Goal: Task Accomplishment & Management: Complete application form

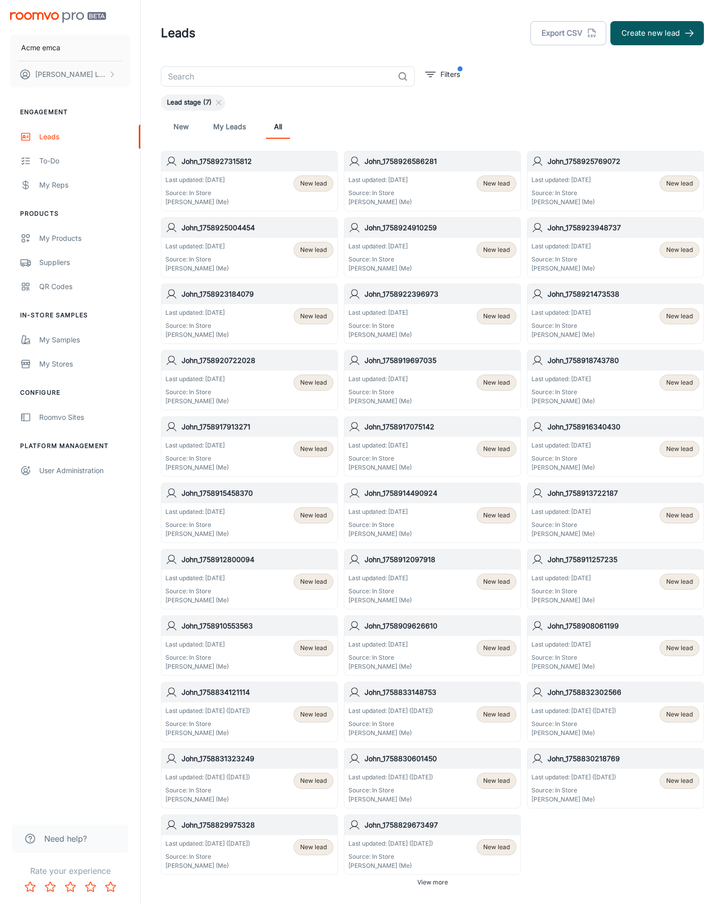
click at [657, 33] on button "Create new lead" at bounding box center [657, 33] width 94 height 24
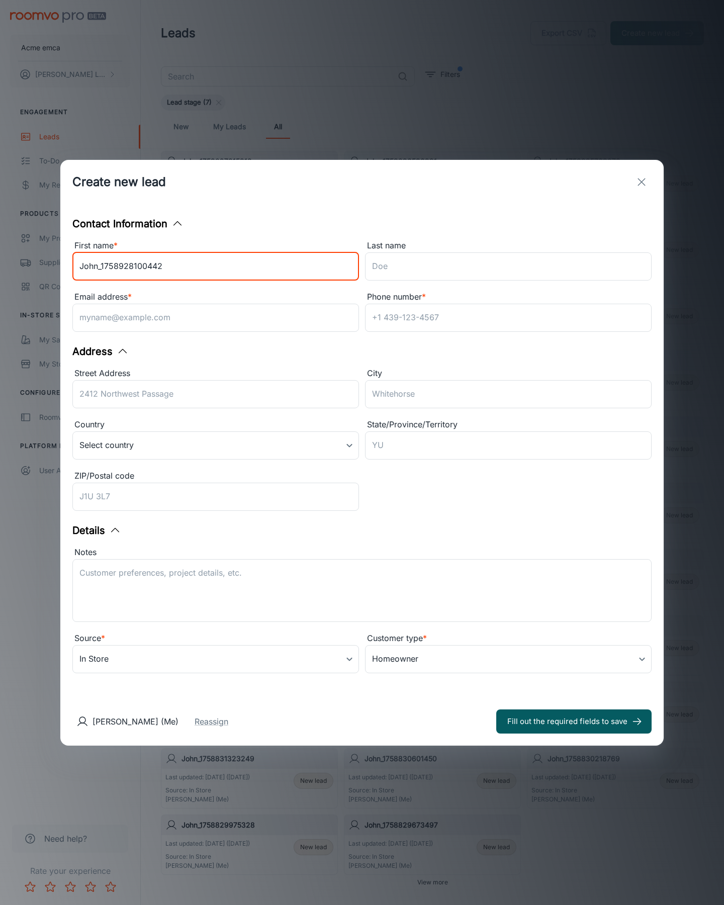
type input "John_1758928100442"
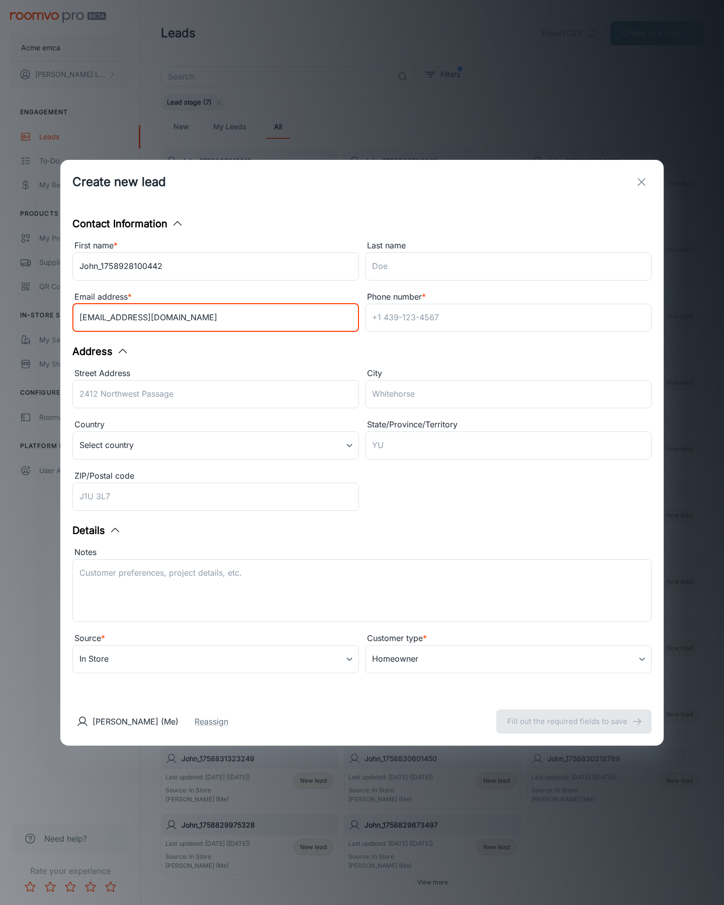
type input "[EMAIL_ADDRESS][DOMAIN_NAME]"
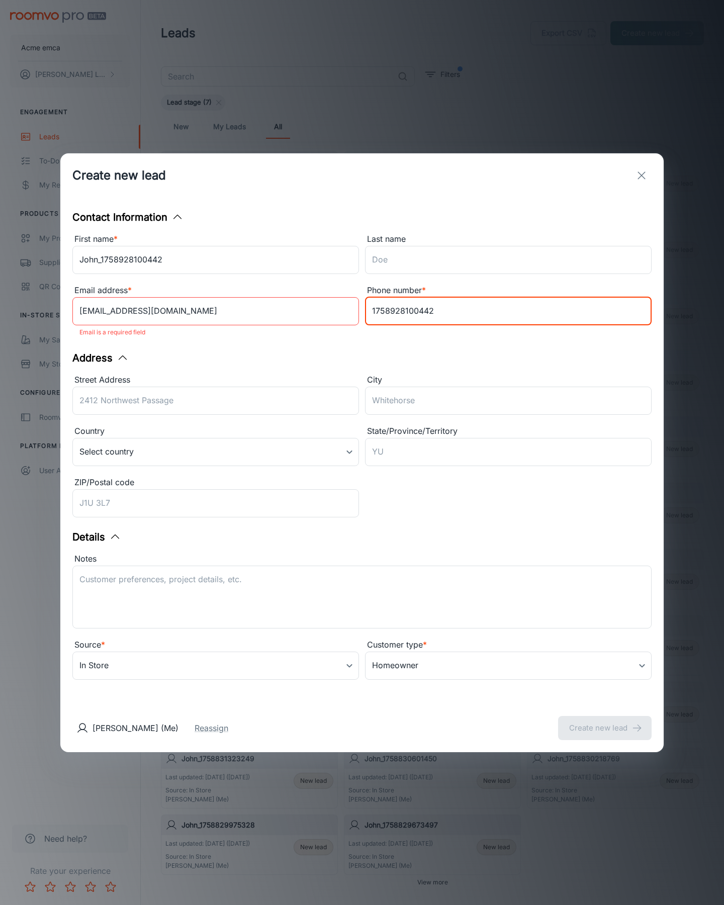
type input "1758928100442"
click at [605, 721] on button "Create new lead" at bounding box center [605, 728] width 94 height 24
